Goal: Information Seeking & Learning: Check status

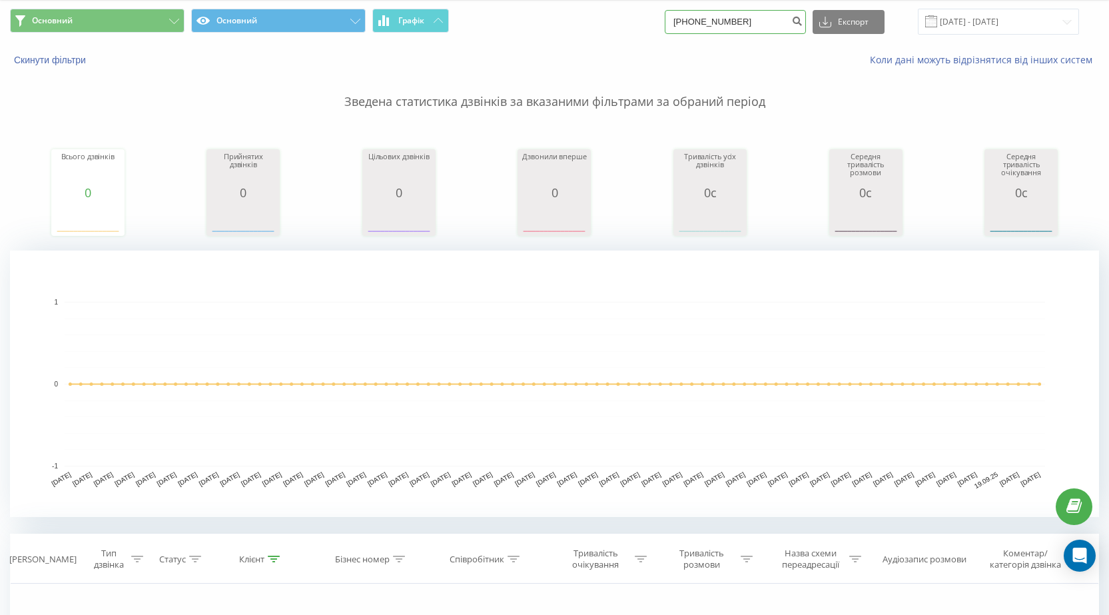
click at [755, 26] on input "+380688141608" at bounding box center [735, 22] width 141 height 24
drag, startPoint x: 755, startPoint y: 25, endPoint x: 569, endPoint y: 20, distance: 185.9
click at [569, 20] on div "Основний Основний Графік +380688141608 Експорт .csv .xls .xlsx 23.06.2025 - 23.…" at bounding box center [554, 22] width 1089 height 26
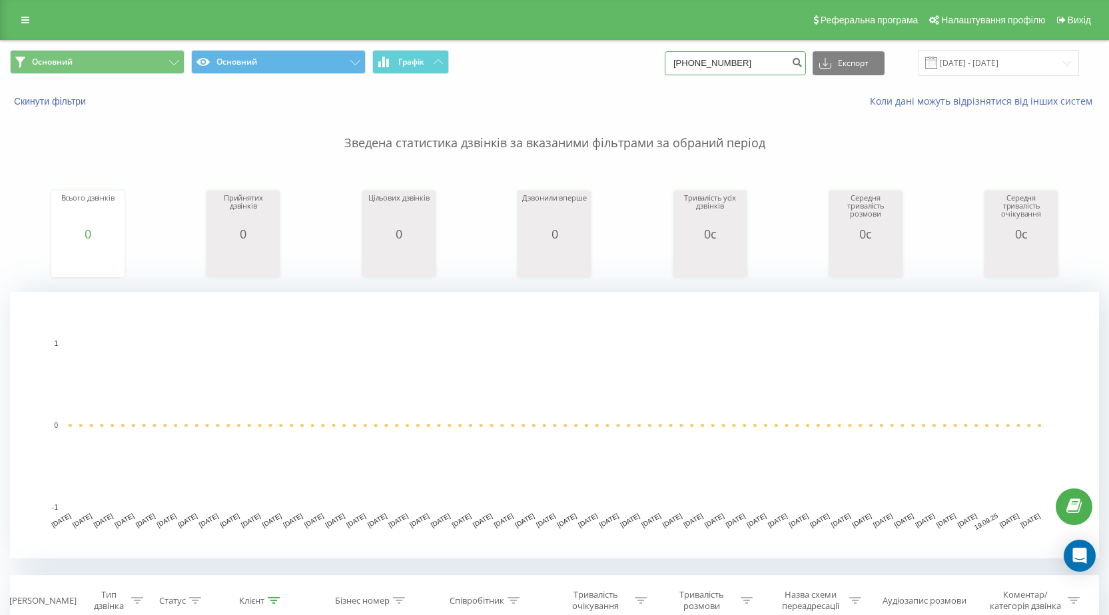
click at [770, 61] on input "[PHONE_NUMBER]" at bounding box center [735, 63] width 141 height 24
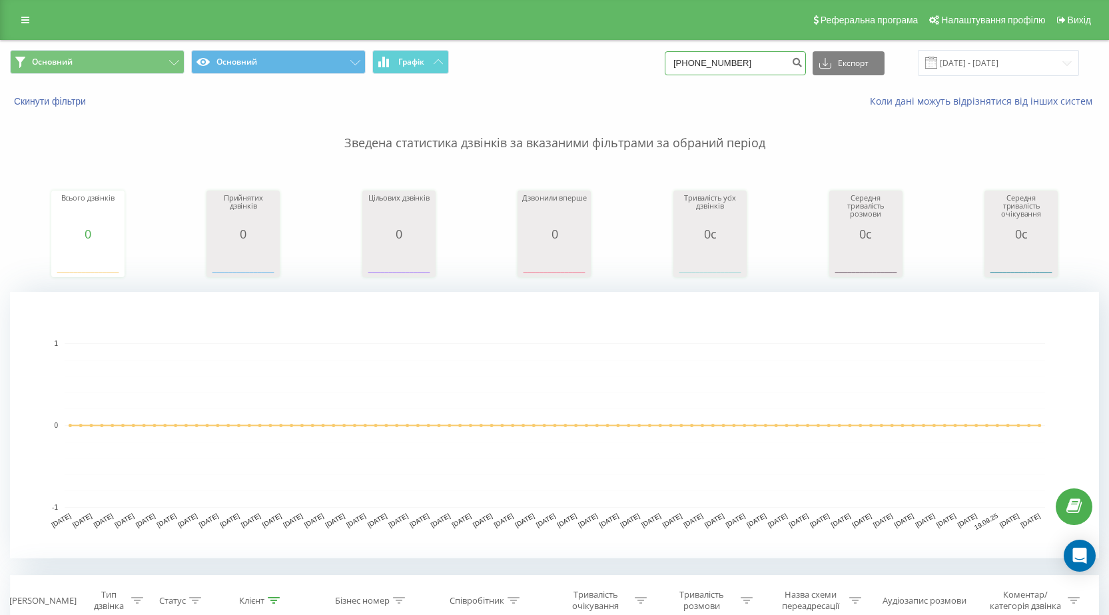
drag, startPoint x: 771, startPoint y: 63, endPoint x: 648, endPoint y: 54, distance: 122.9
click at [648, 54] on div "Основний Основний Графік +380688141608 Експорт .csv .xls .xlsx 23.06.2025 - 23.…" at bounding box center [554, 63] width 1089 height 26
click at [1001, 63] on input "23.06.2025 - 23.09.2025" at bounding box center [998, 63] width 161 height 26
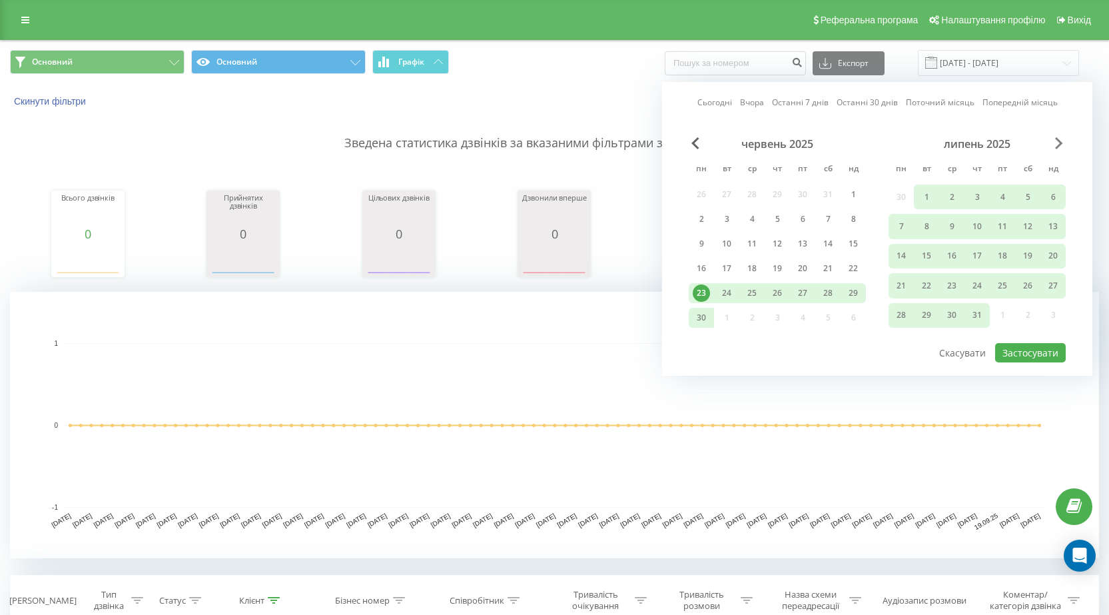
click at [1059, 144] on span "Next Month" at bounding box center [1059, 143] width 8 height 12
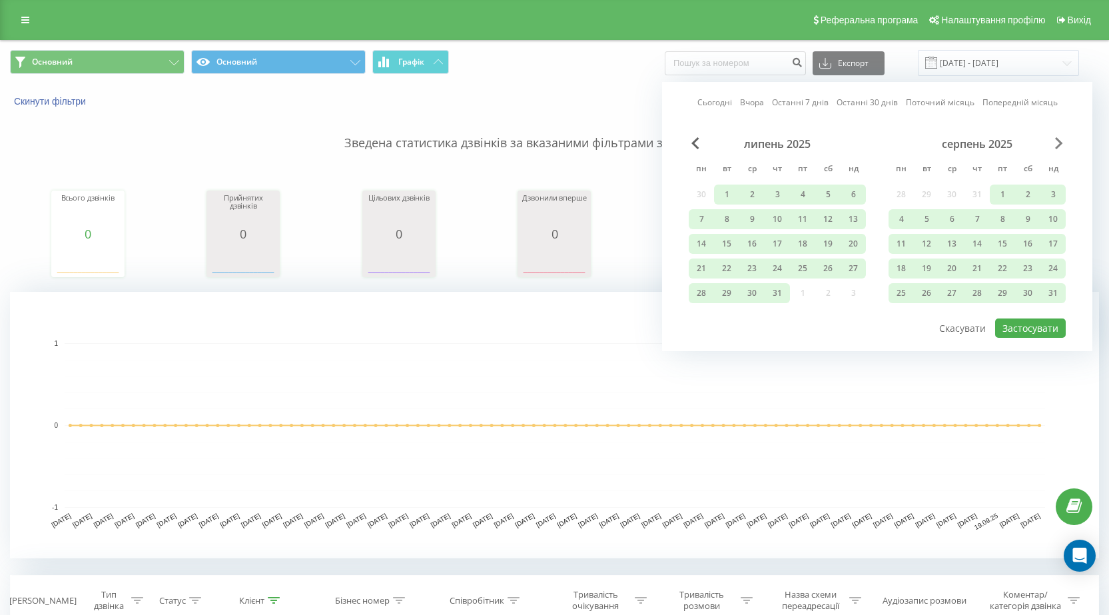
click at [1059, 144] on span "Next Month" at bounding box center [1059, 143] width 8 height 12
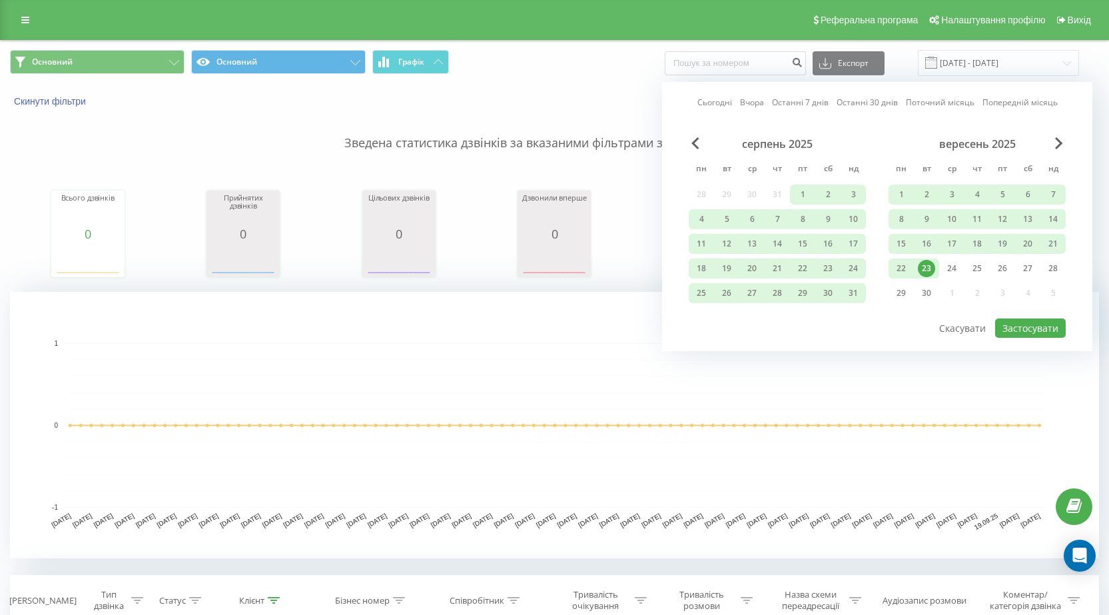
click at [931, 266] on div "23" at bounding box center [926, 268] width 17 height 17
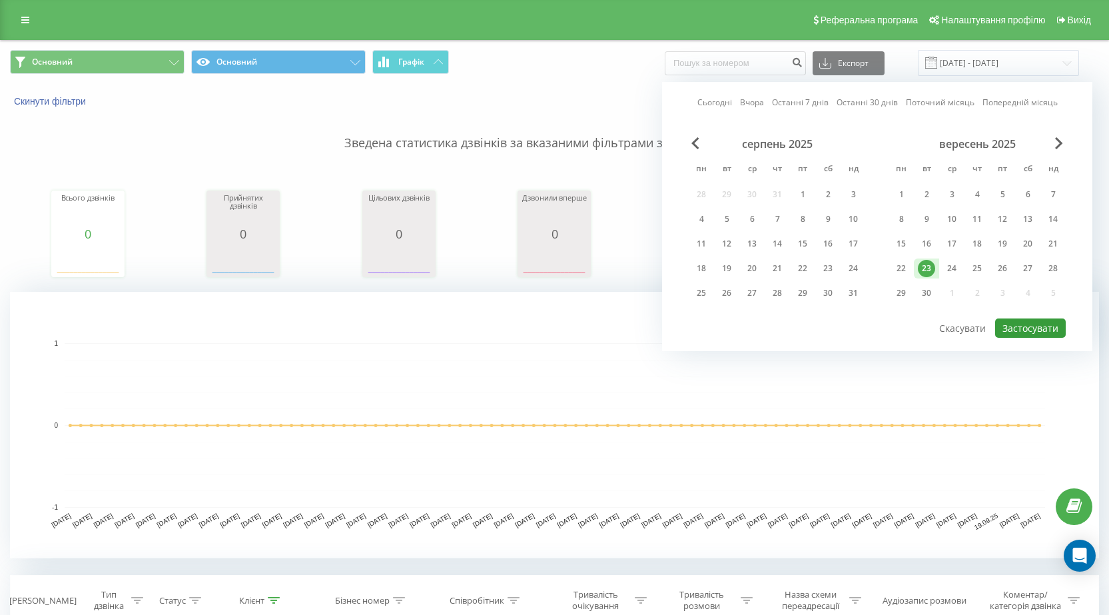
click at [1044, 330] on button "Застосувати" at bounding box center [1030, 327] width 71 height 19
type input "23.09.2025 - 23.09.2025"
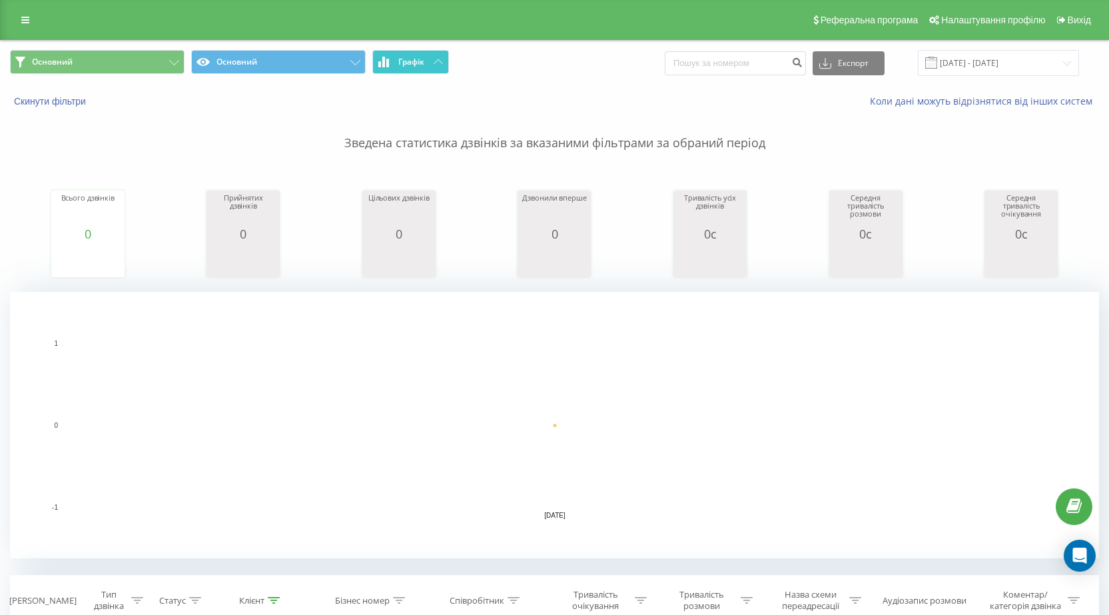
click at [410, 60] on span "Графік" at bounding box center [411, 61] width 26 height 9
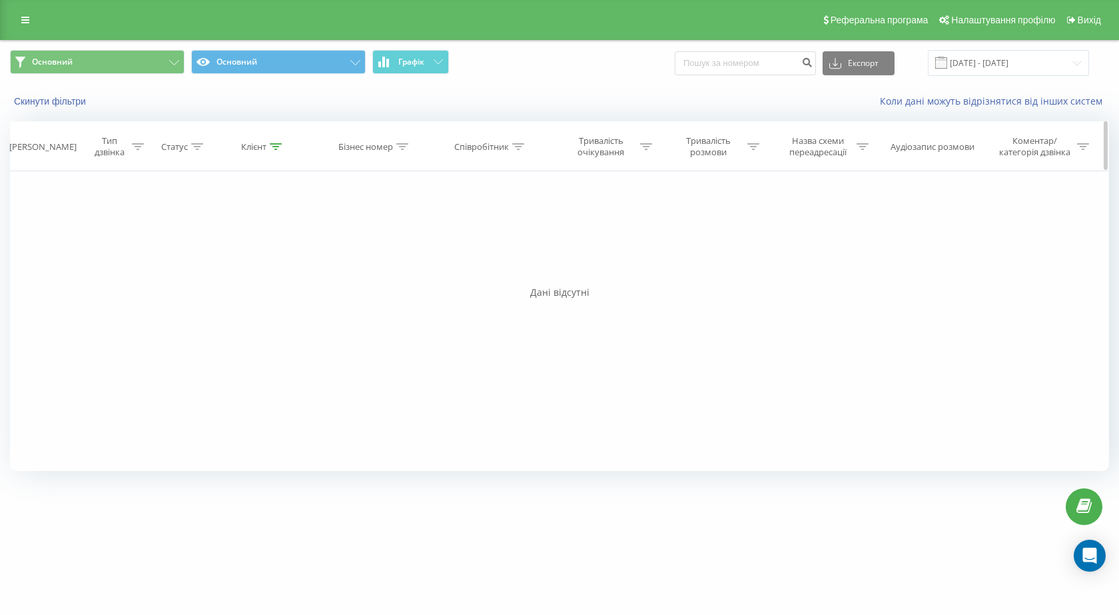
click at [270, 149] on div "Клієнт" at bounding box center [261, 146] width 41 height 11
drag, startPoint x: 289, startPoint y: 242, endPoint x: 151, endPoint y: 240, distance: 137.9
click at [151, 240] on div "Фільтрувати за умовою Дорівнює Введіть значення Скасувати OK Фільтрувати за умо…" at bounding box center [559, 321] width 1099 height 300
click at [286, 271] on span "OK" at bounding box center [291, 268] width 37 height 21
click at [276, 141] on div at bounding box center [276, 146] width 12 height 11
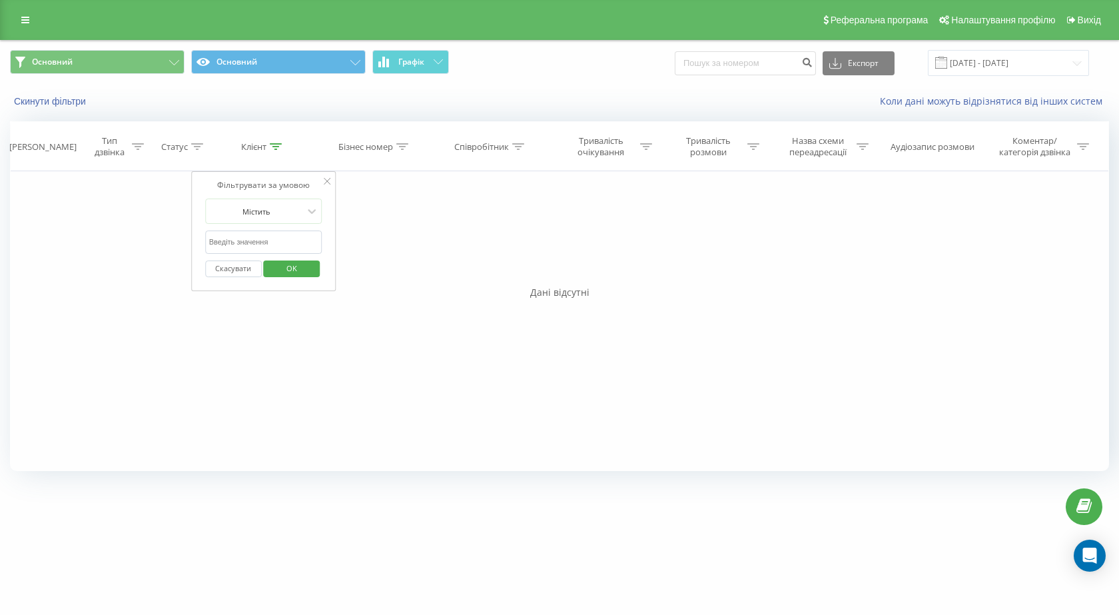
click at [289, 268] on span "OK" at bounding box center [291, 268] width 37 height 21
click at [272, 145] on icon at bounding box center [276, 146] width 12 height 7
click at [241, 264] on button "Скасувати" at bounding box center [233, 268] width 57 height 17
click at [276, 147] on icon at bounding box center [276, 146] width 12 height 7
click at [327, 181] on icon at bounding box center [327, 181] width 7 height 7
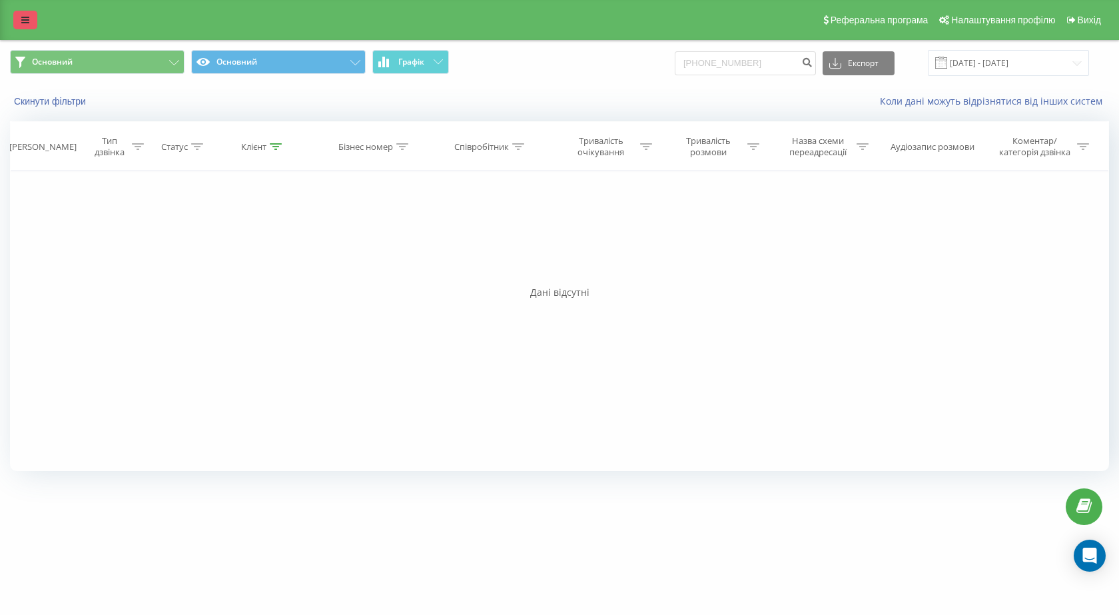
click at [21, 22] on link at bounding box center [25, 20] width 24 height 19
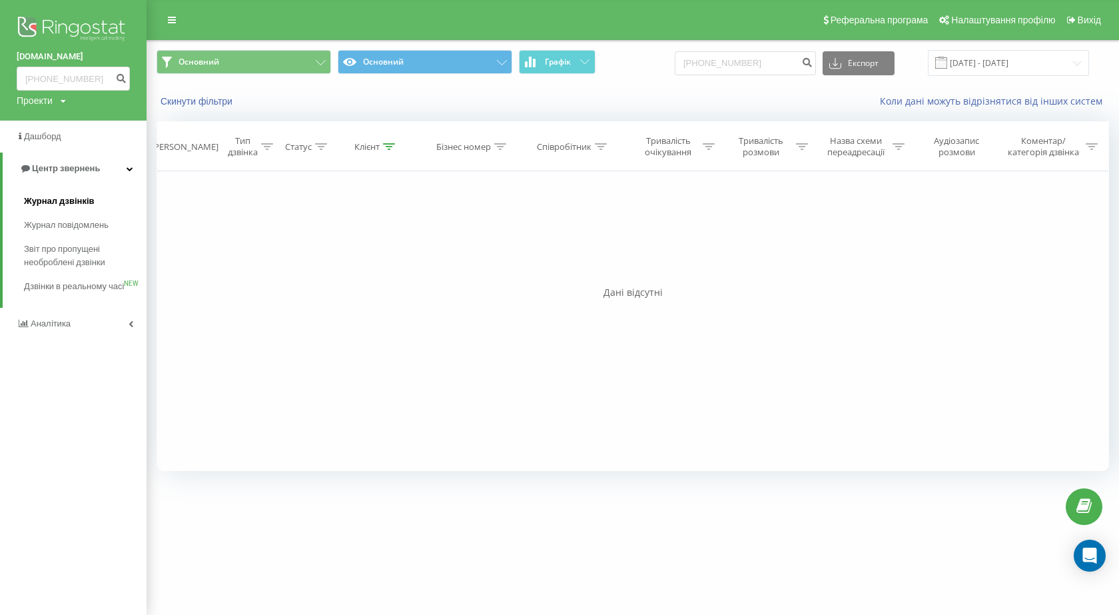
click at [93, 201] on link "Журнал дзвінків" at bounding box center [85, 201] width 123 height 24
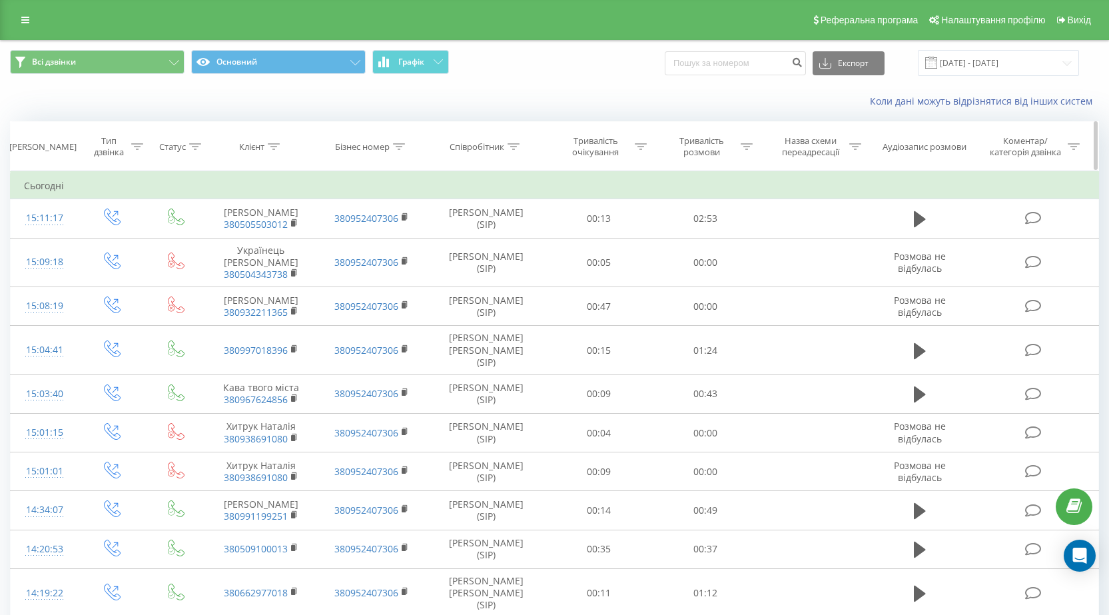
click at [492, 149] on div "Співробітник" at bounding box center [477, 146] width 55 height 11
click at [514, 242] on input "text" at bounding box center [486, 242] width 117 height 23
type input "Пастернак"
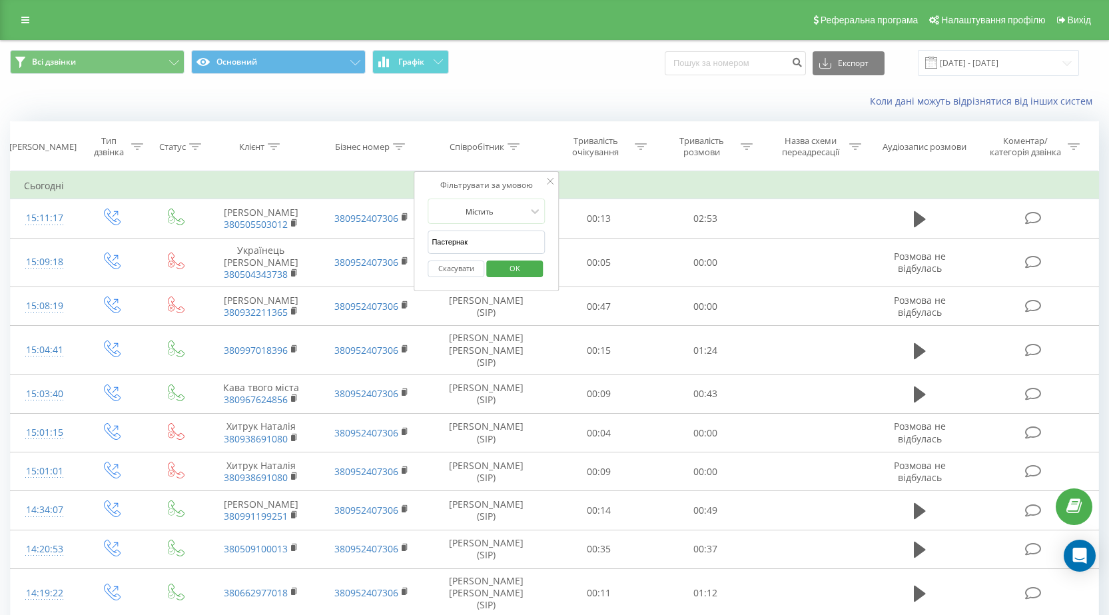
click at [524, 269] on span "OK" at bounding box center [514, 268] width 37 height 21
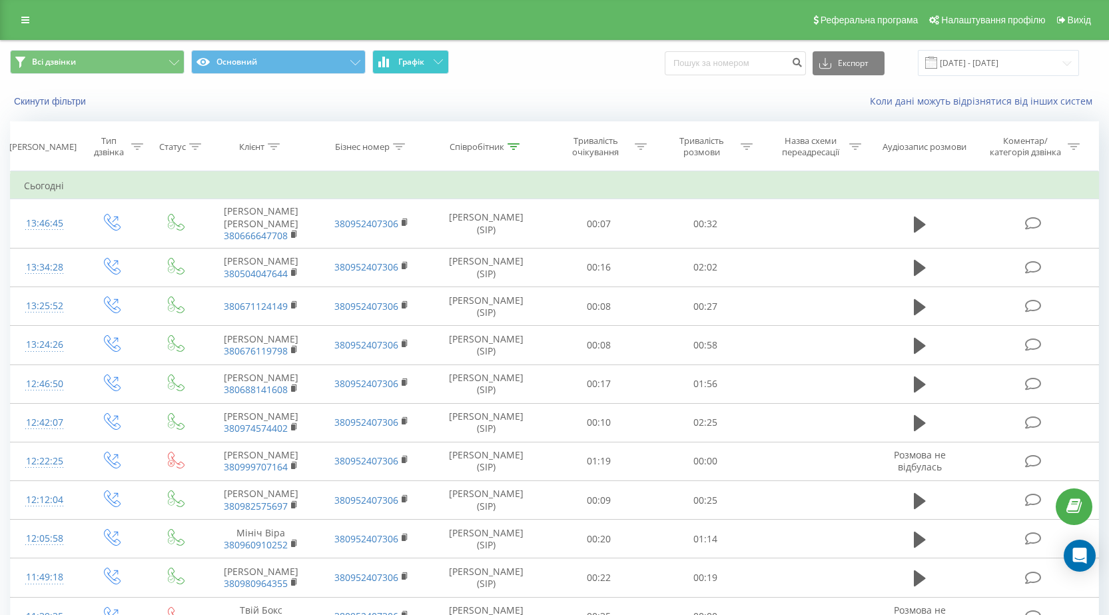
click at [432, 63] on button "Графік" at bounding box center [410, 62] width 77 height 24
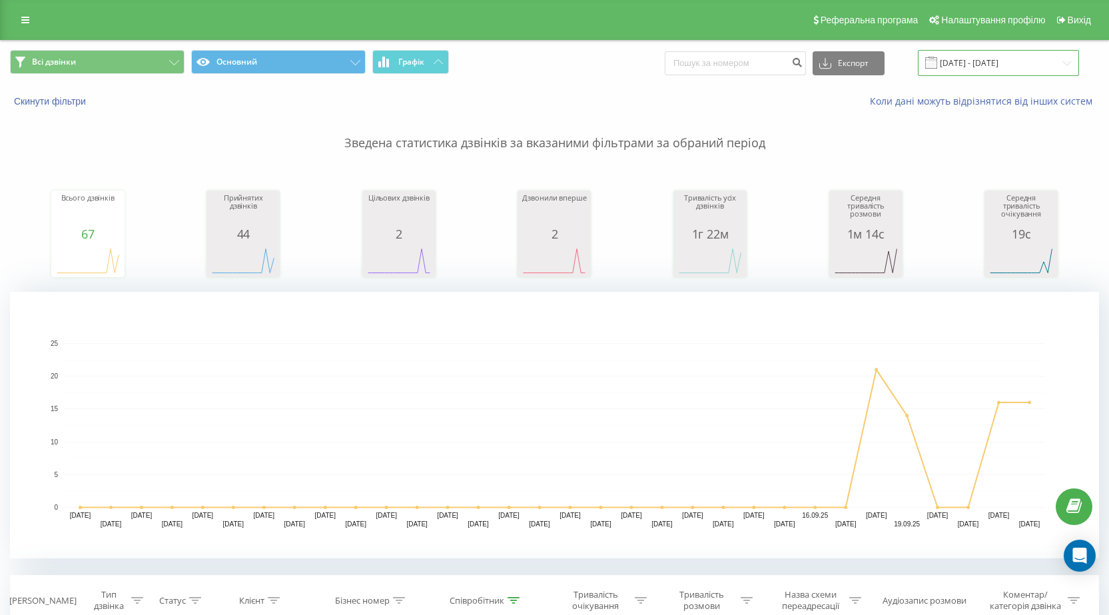
click at [980, 66] on input "23.08.2025 - 23.09.2025" at bounding box center [998, 63] width 161 height 26
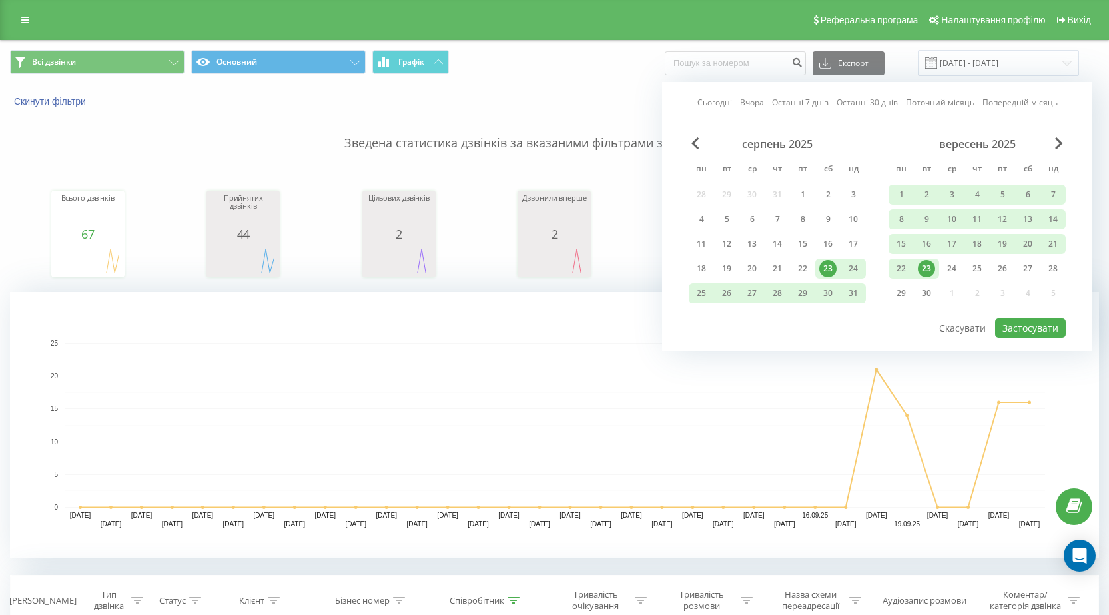
click at [1054, 141] on div "вересень 2025" at bounding box center [977, 143] width 177 height 13
click at [927, 267] on div "23" at bounding box center [926, 268] width 17 height 17
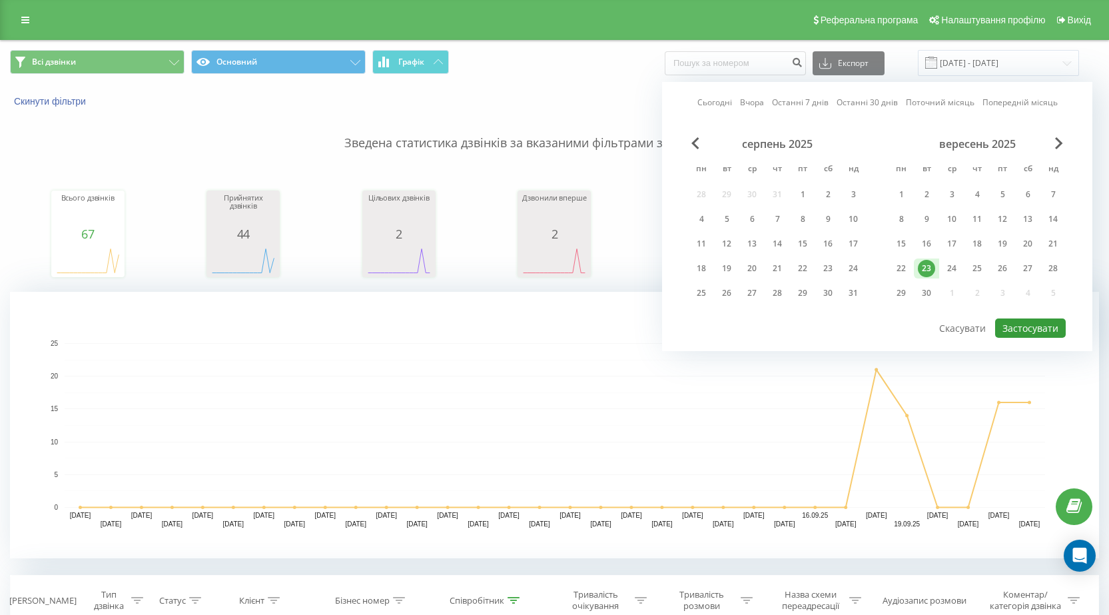
click at [1032, 327] on button "Застосувати" at bounding box center [1030, 327] width 71 height 19
type input "23.09.2025 - 23.09.2025"
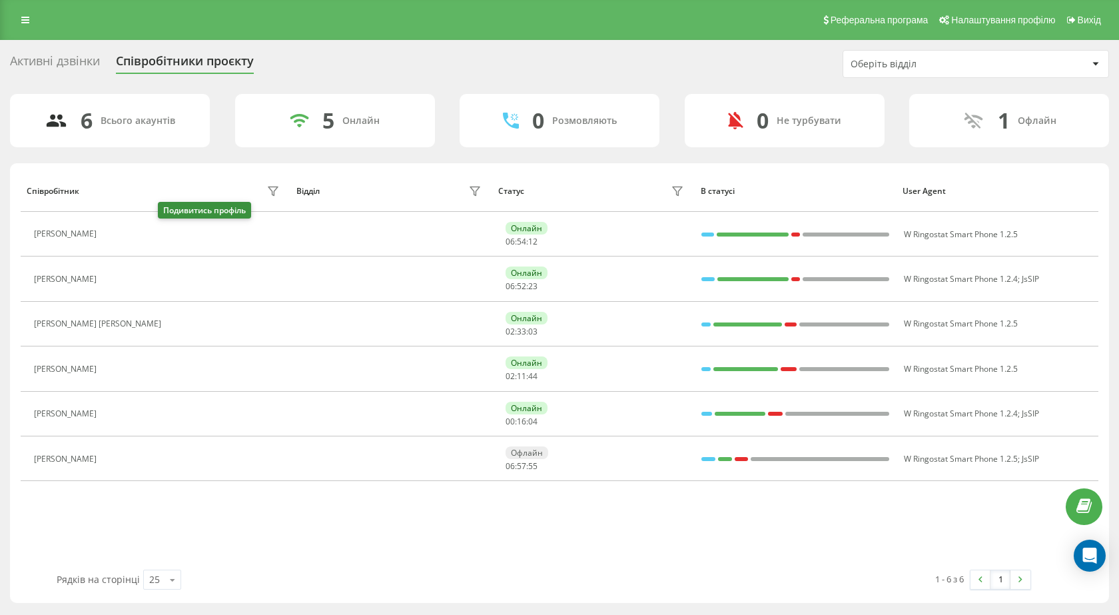
click at [117, 233] on icon at bounding box center [111, 234] width 11 height 11
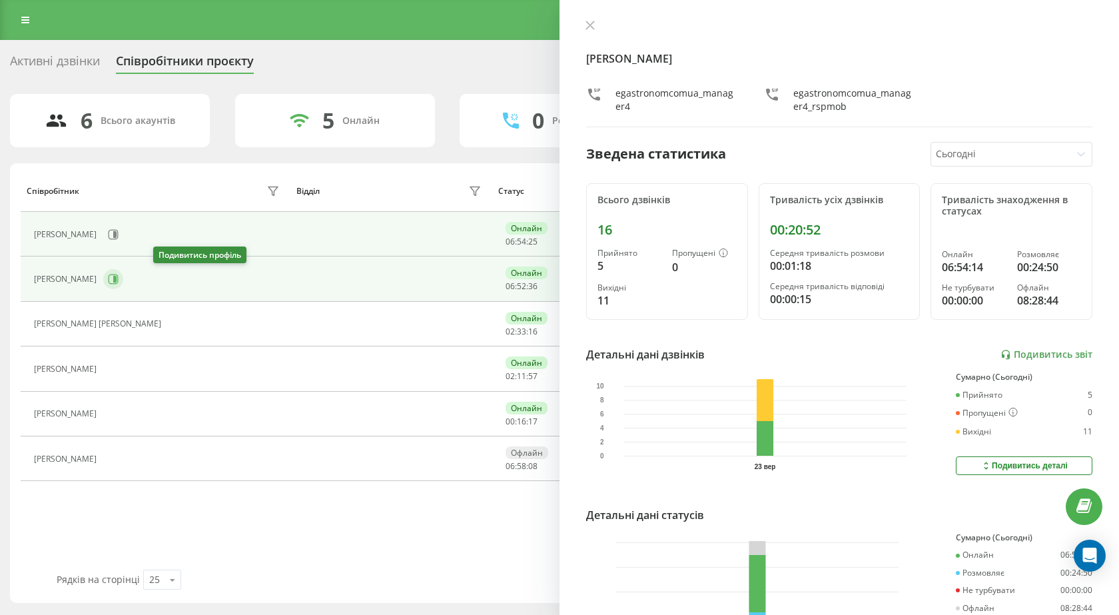
click at [119, 277] on icon at bounding box center [113, 279] width 11 height 11
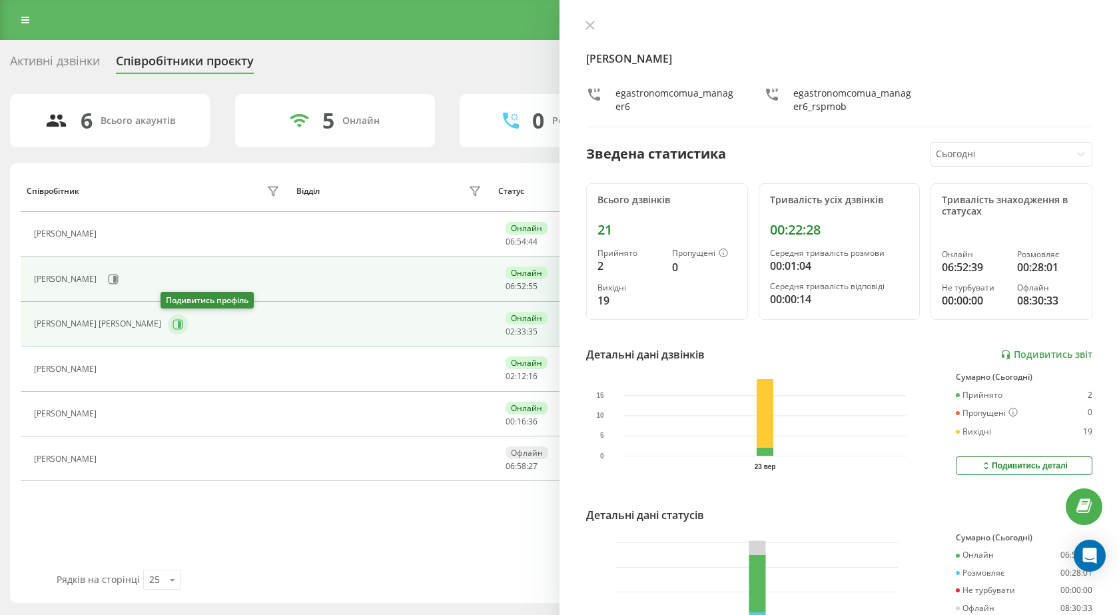
click at [178, 322] on icon at bounding box center [179, 323] width 3 height 7
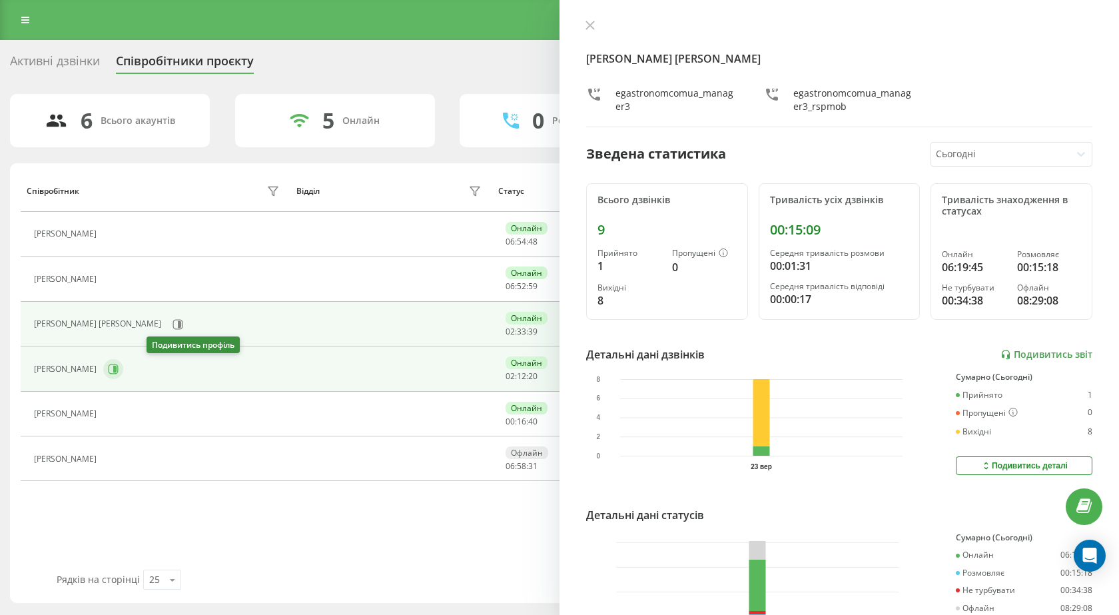
click at [123, 370] on button at bounding box center [113, 369] width 20 height 20
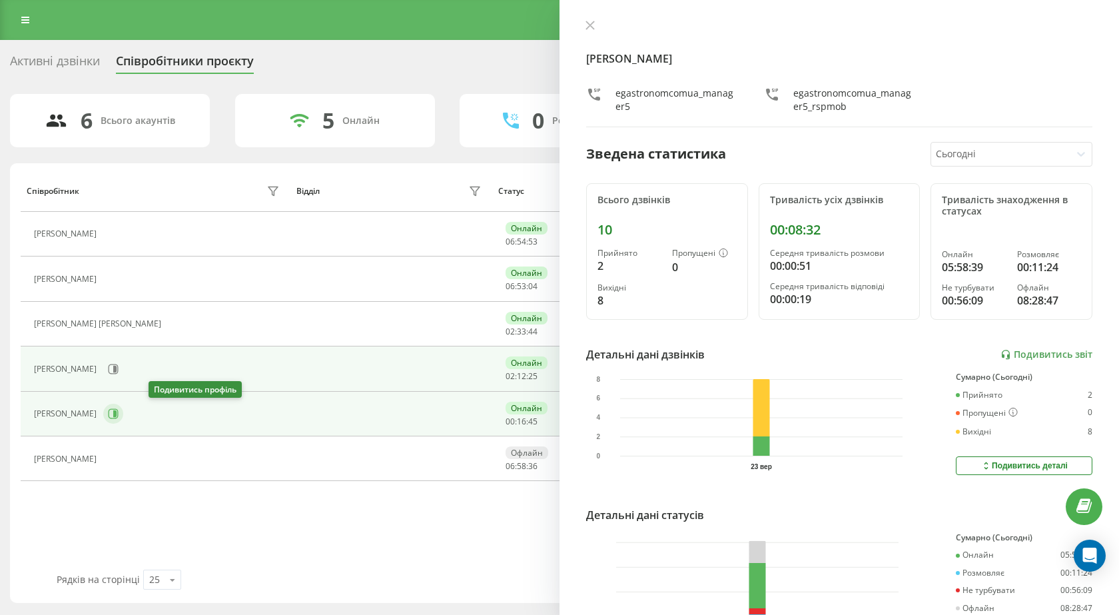
click at [123, 408] on button at bounding box center [113, 414] width 20 height 20
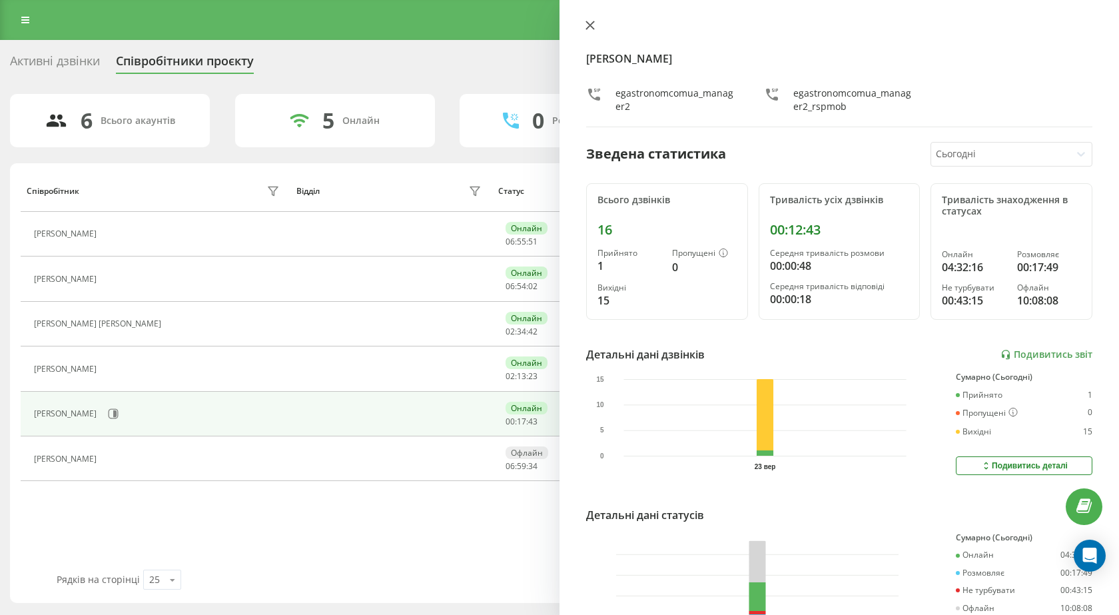
click at [591, 25] on icon at bounding box center [590, 25] width 8 height 8
